Goal: Transaction & Acquisition: Purchase product/service

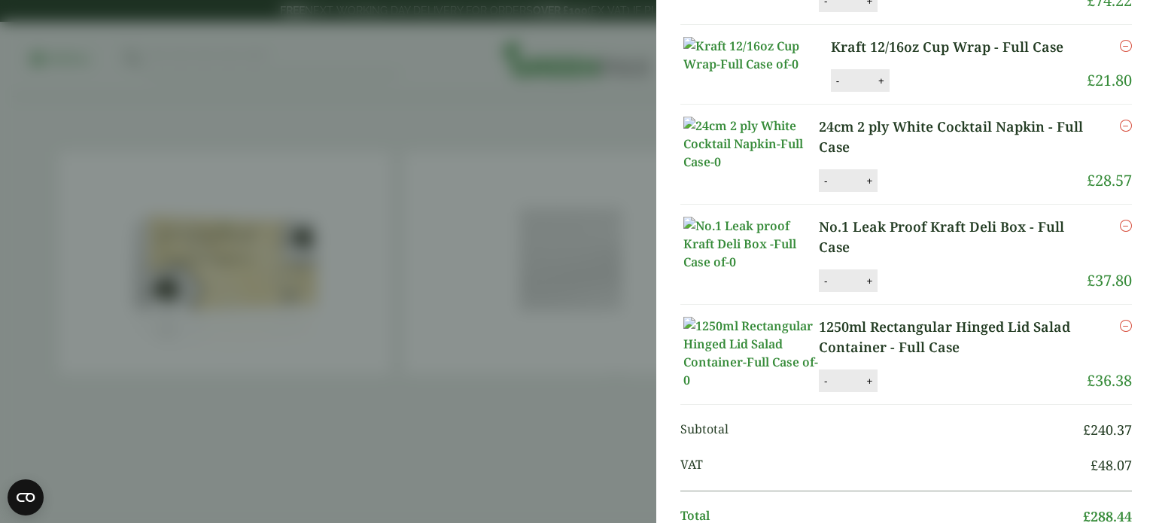
scroll to position [235, 0]
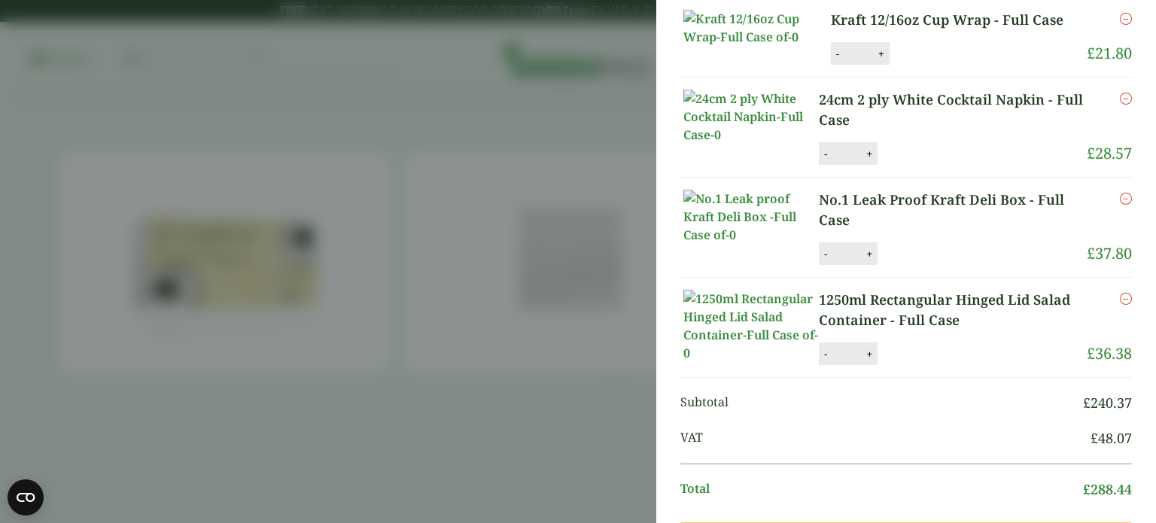
click at [867, 260] on button "+" at bounding box center [869, 254] width 15 height 13
type input "*"
click at [911, 266] on button "Update" at bounding box center [918, 254] width 75 height 23
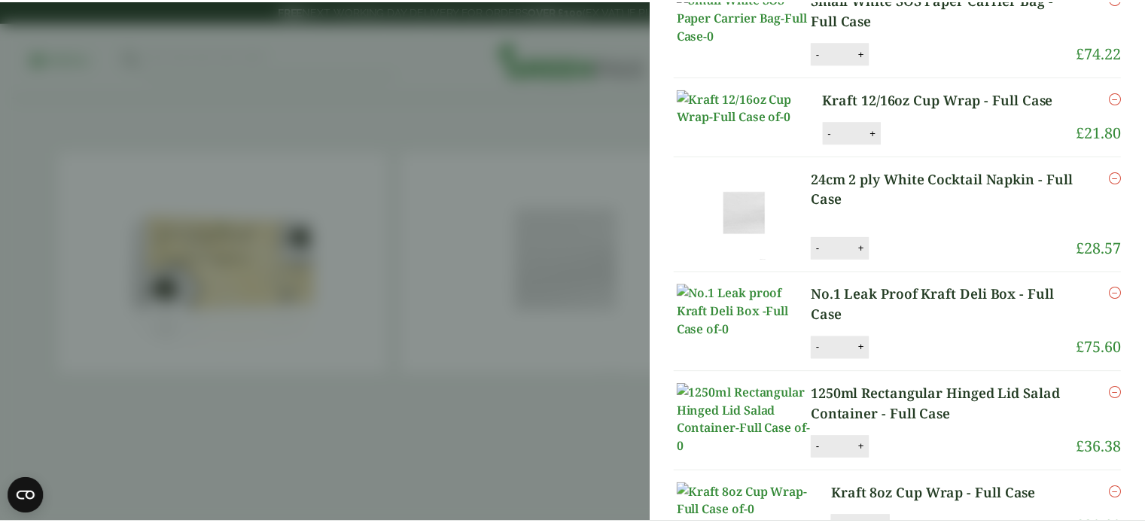
scroll to position [0, 0]
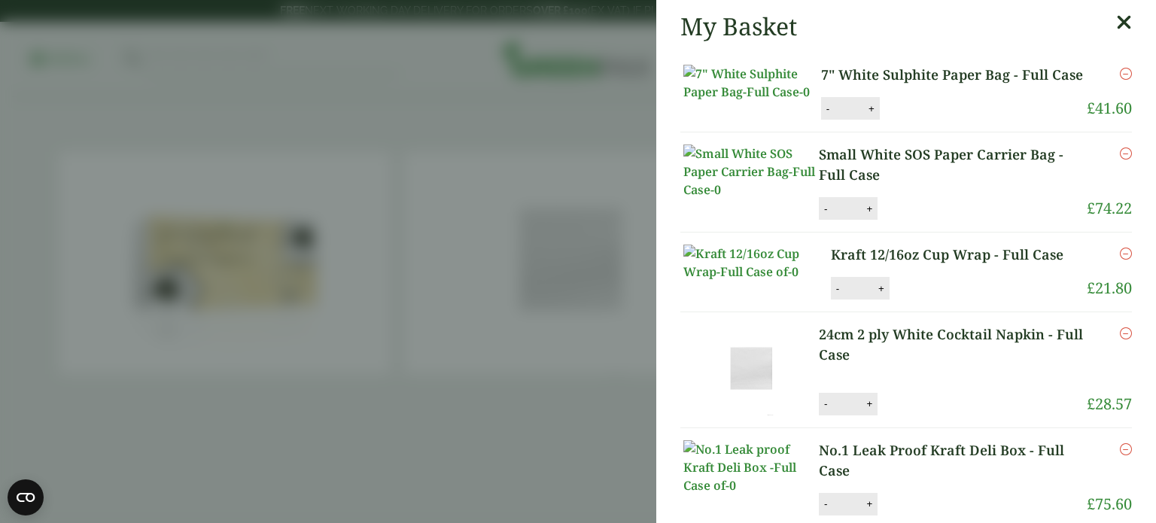
click at [386, 279] on aside "My Basket 7" White Sulphite Paper Bag - Full Case 7" White Sulphite Paper Bag -…" at bounding box center [578, 261] width 1156 height 523
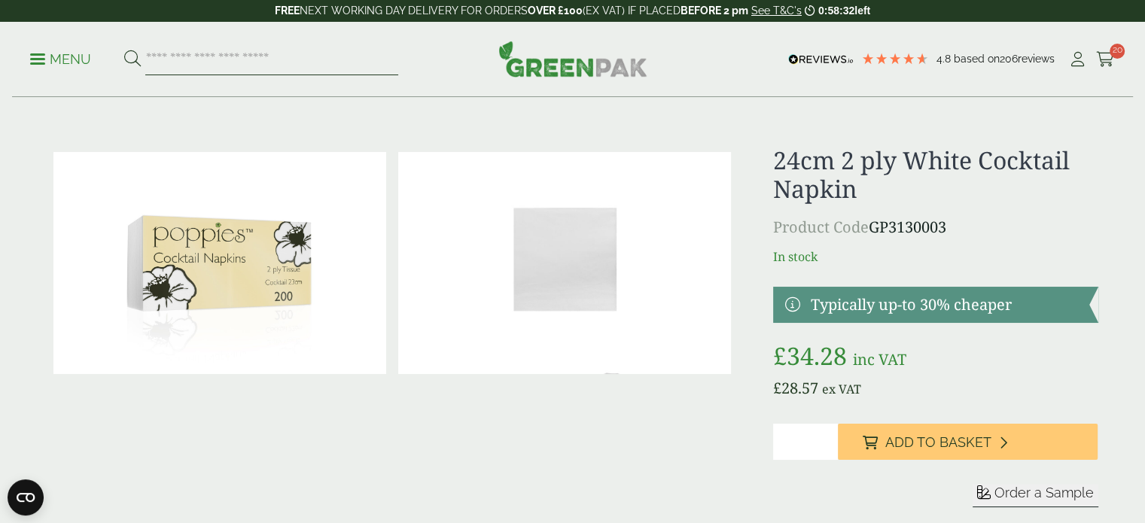
click at [294, 64] on input "search" at bounding box center [271, 60] width 253 height 32
type input "**********"
click at [124, 50] on button at bounding box center [132, 60] width 17 height 20
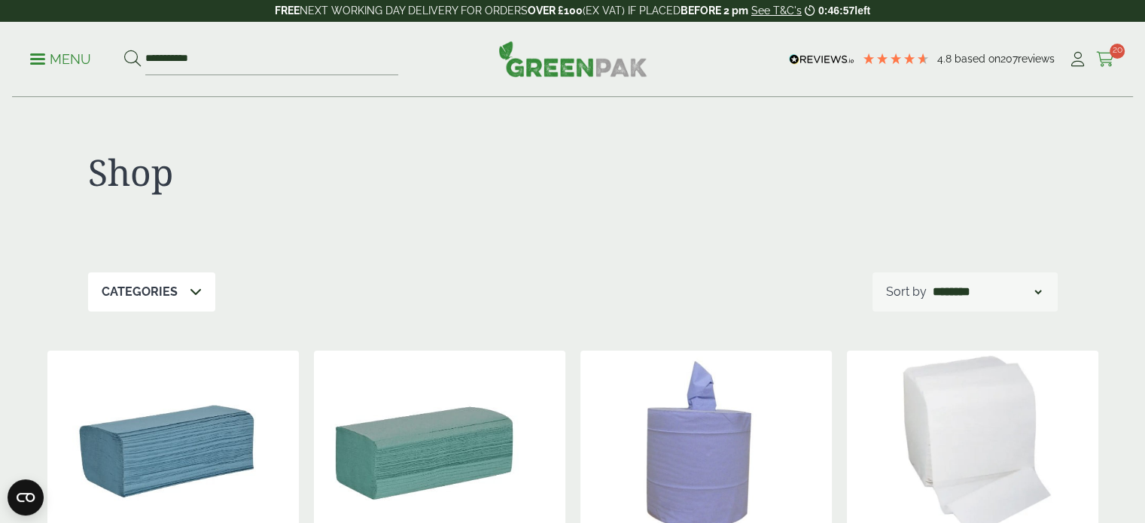
click at [1105, 52] on icon at bounding box center [1105, 59] width 19 height 15
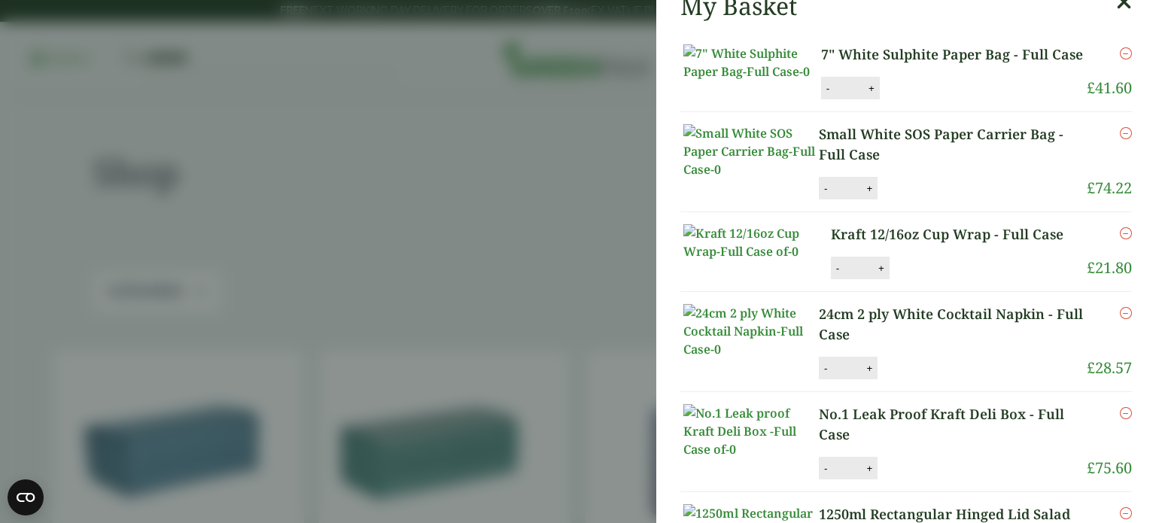
scroll to position [29, 0]
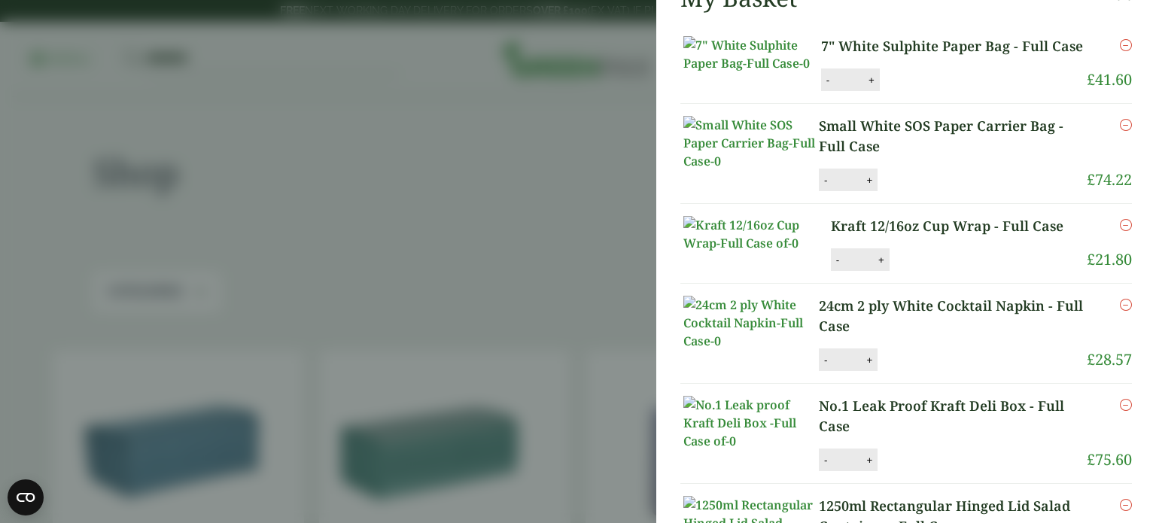
click at [1120, 231] on icon "Remove this item" at bounding box center [1126, 225] width 12 height 12
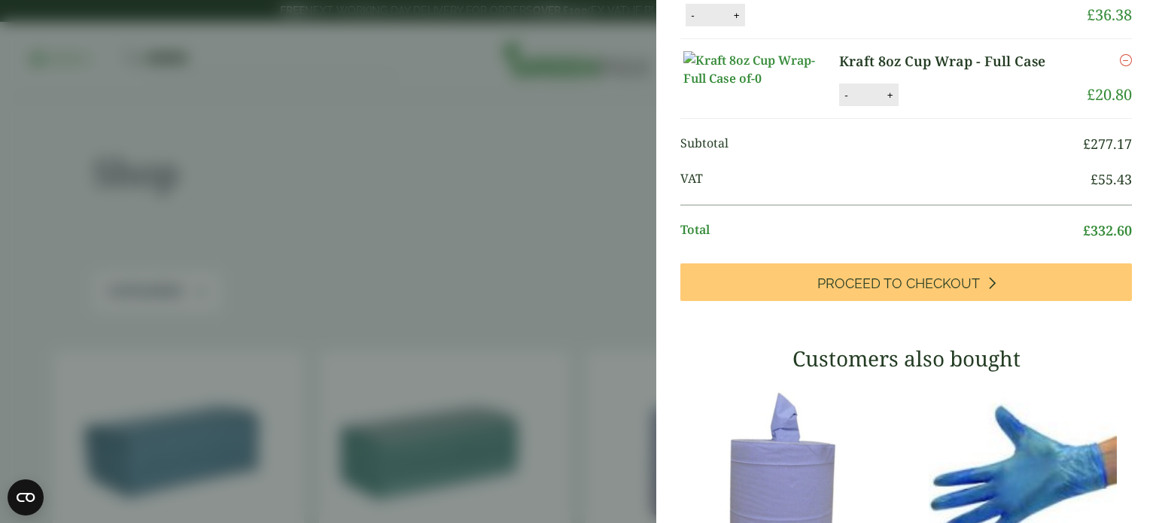
scroll to position [477, 0]
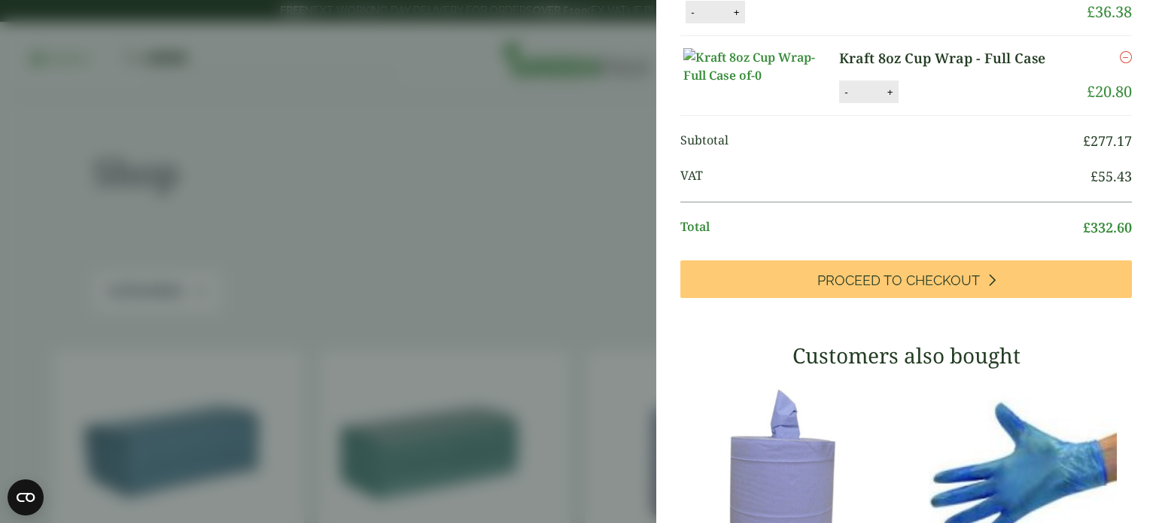
click at [1120, 63] on icon "Remove this item" at bounding box center [1126, 57] width 12 height 12
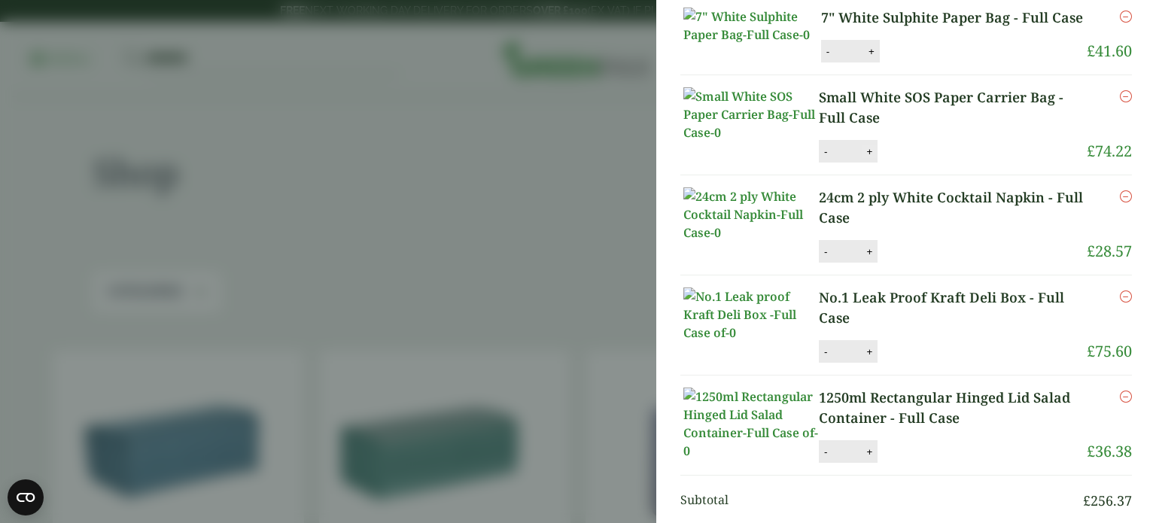
scroll to position [58, 0]
drag, startPoint x: 852, startPoint y: 401, endPoint x: 839, endPoint y: 361, distance: 41.9
click at [839, 327] on p "No.1 Leak Proof Kraft Deli Box - Full Case" at bounding box center [953, 307] width 268 height 41
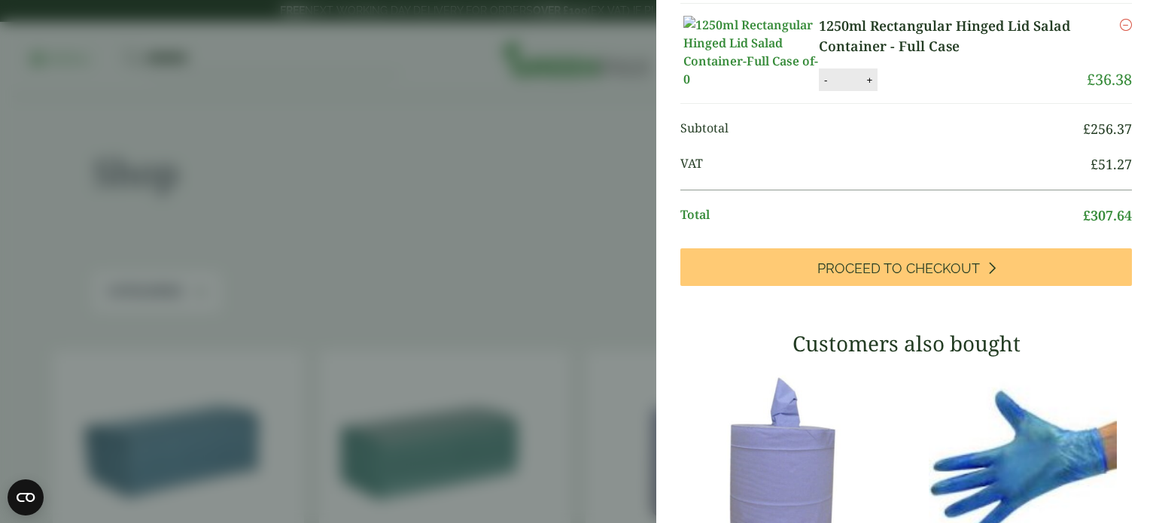
scroll to position [447, 0]
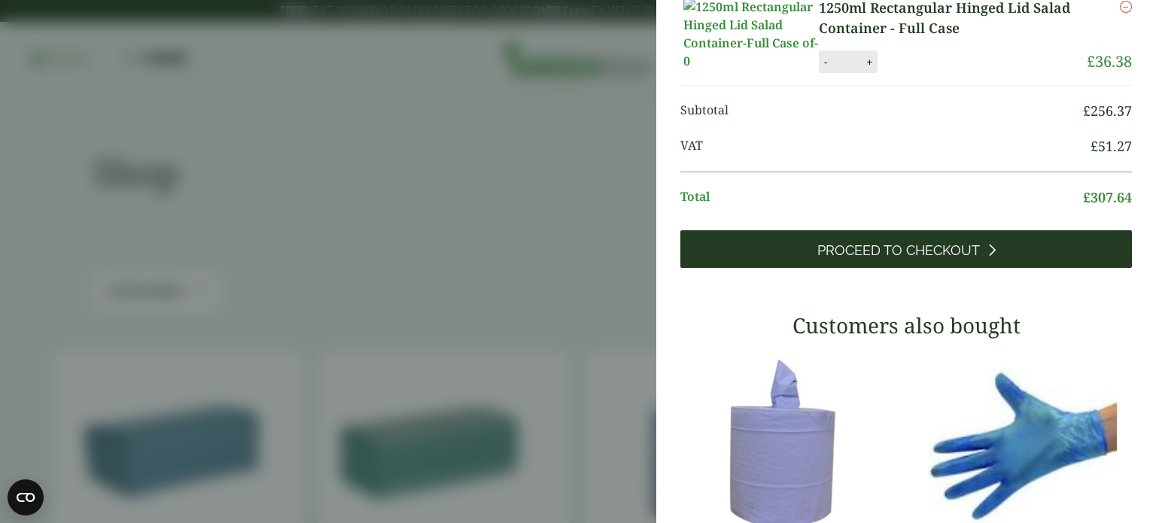
click at [855, 268] on link "Proceed to Checkout" at bounding box center [906, 249] width 452 height 38
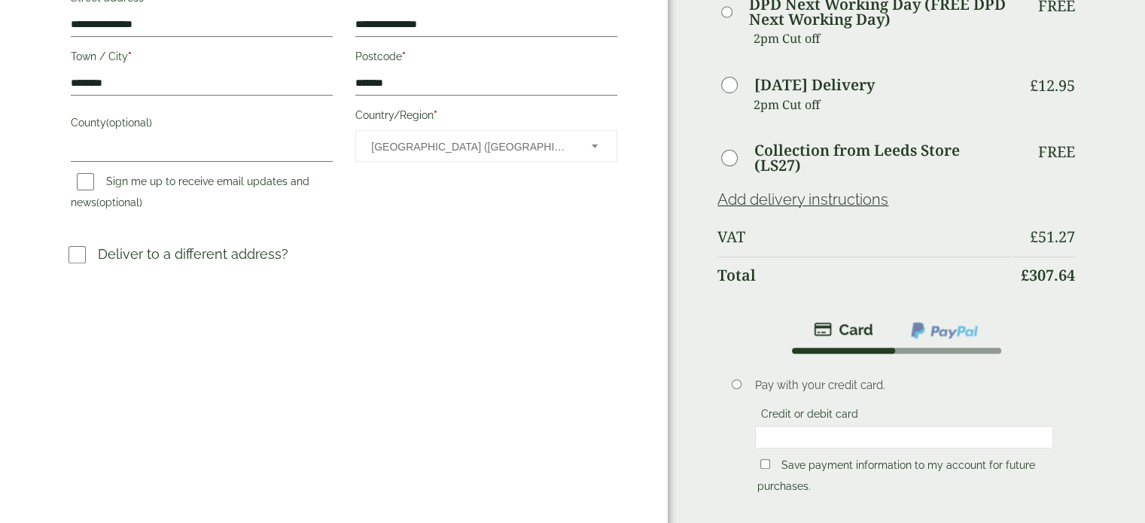
scroll to position [454, 0]
click at [927, 324] on img at bounding box center [944, 330] width 70 height 20
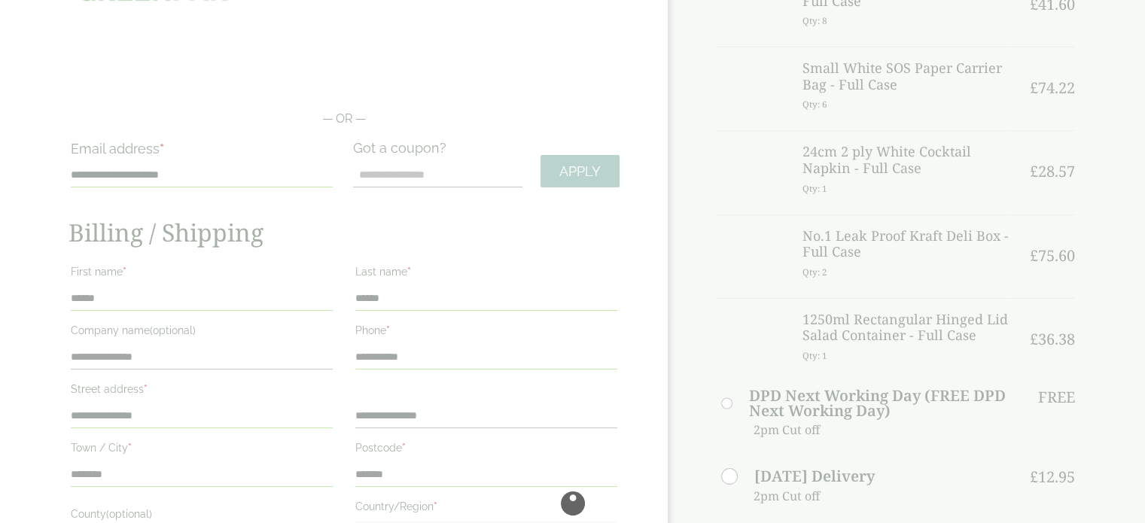
scroll to position [35, 0]
